Goal: Submit feedback/report problem

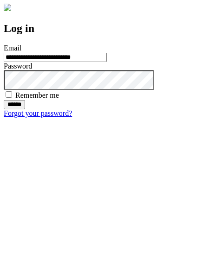
type input "**********"
click at [25, 109] on input "******" at bounding box center [14, 104] width 21 height 9
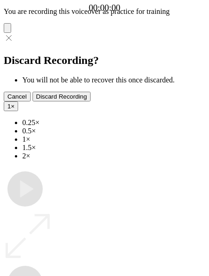
type input "**********"
